Goal: Transaction & Acquisition: Purchase product/service

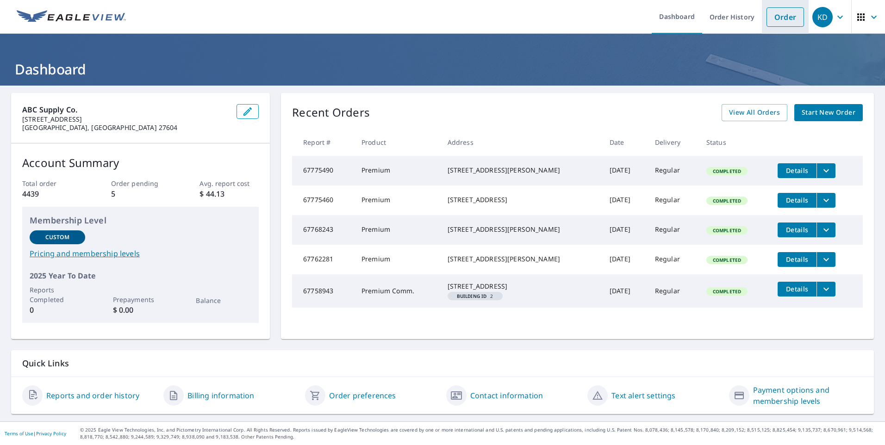
click at [768, 17] on link "Order" at bounding box center [786, 16] width 38 height 19
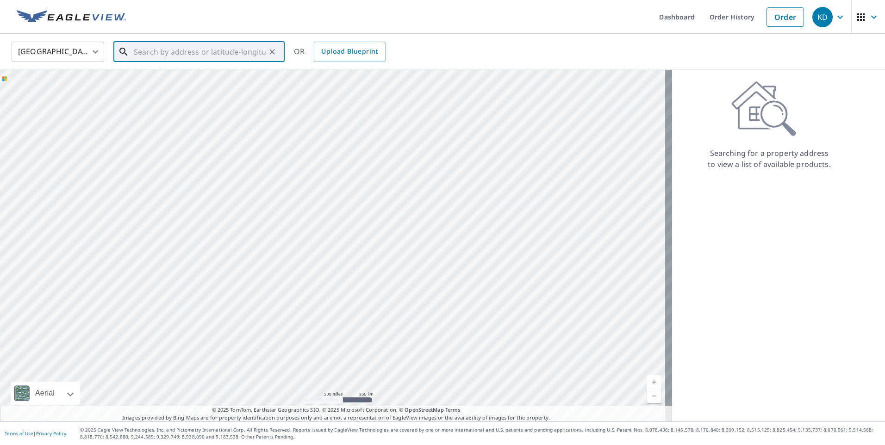
click at [202, 56] on input "text" at bounding box center [200, 52] width 132 height 26
click at [185, 88] on p "[GEOGRAPHIC_DATA]" at bounding box center [204, 88] width 145 height 9
type input "[STREET_ADDRESS]"
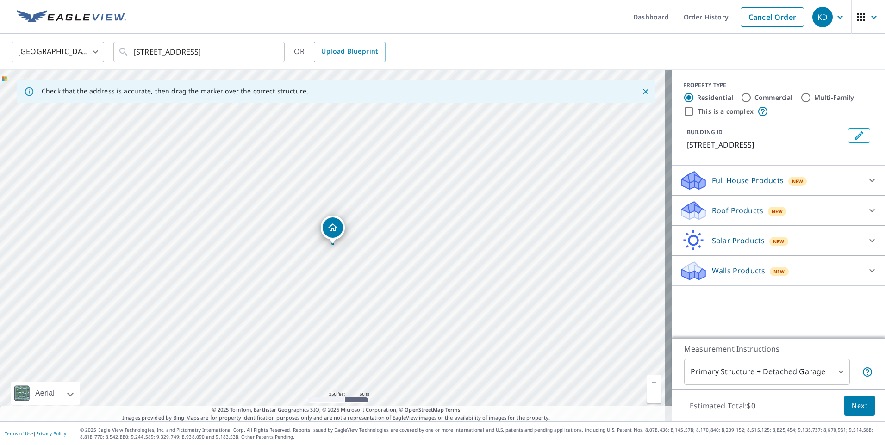
click at [702, 217] on div "Roof Products New" at bounding box center [771, 211] width 182 height 22
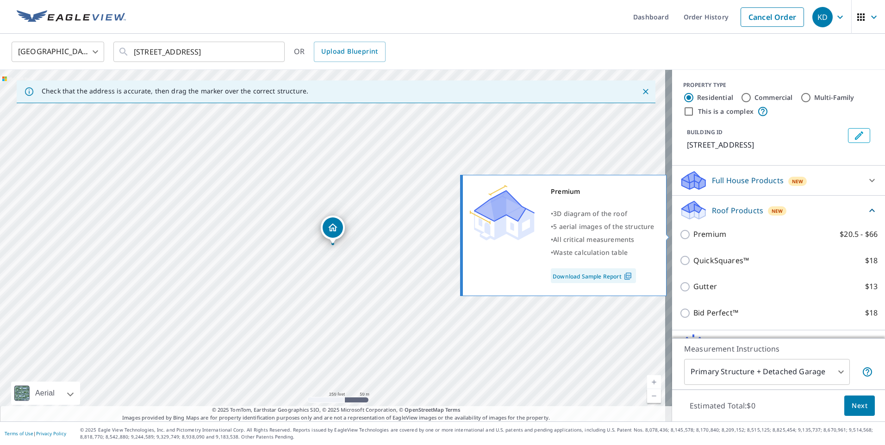
click at [701, 236] on p "Premium" at bounding box center [710, 235] width 33 height 12
click at [694, 236] on input "Premium $20.5 - $66" at bounding box center [687, 234] width 14 height 11
checkbox input "true"
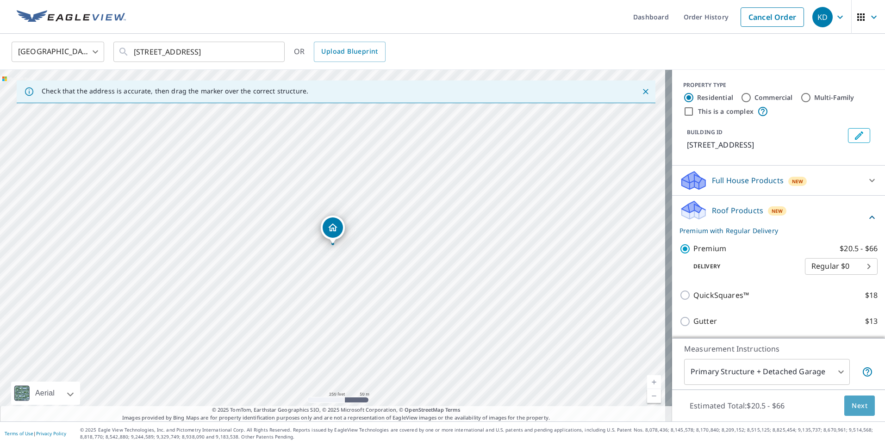
click at [854, 404] on span "Next" at bounding box center [860, 407] width 16 height 12
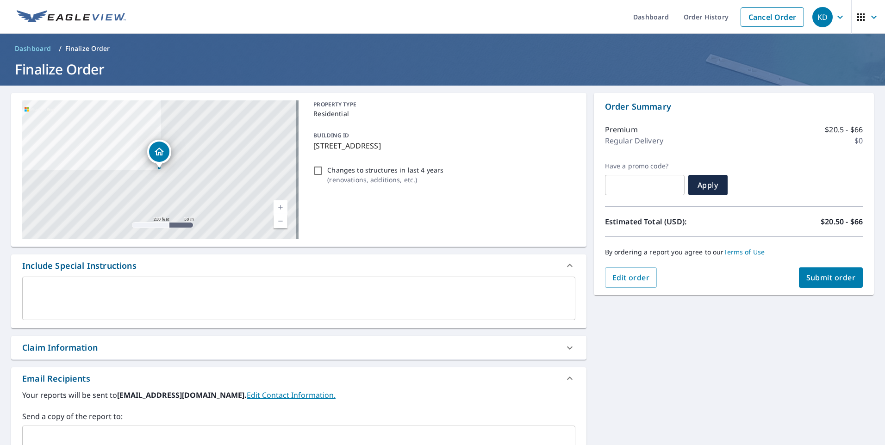
click at [823, 272] on button "Submit order" at bounding box center [831, 278] width 64 height 20
